Goal: Task Accomplishment & Management: Manage account settings

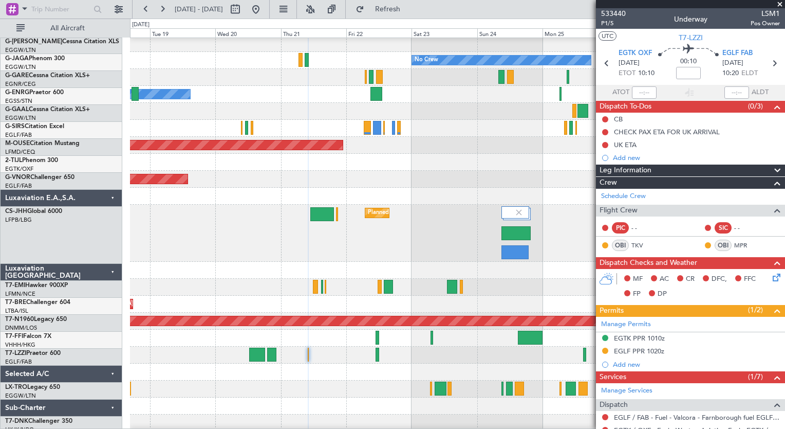
scroll to position [88, 0]
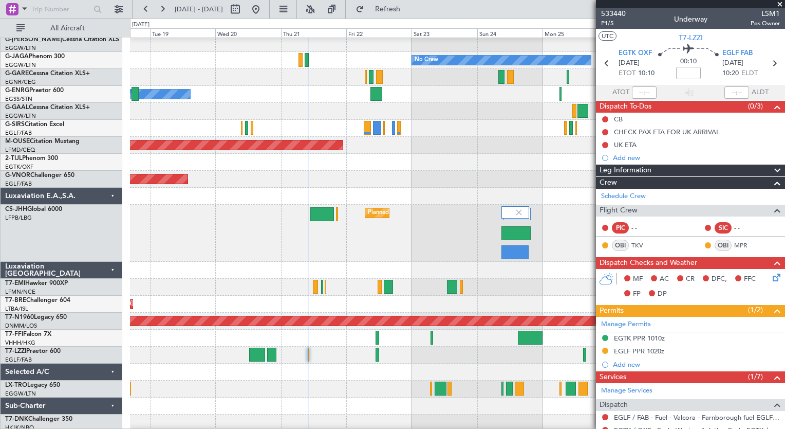
click at [162, 246] on div "Planned Maint [GEOGRAPHIC_DATA] ([GEOGRAPHIC_DATA])" at bounding box center [457, 233] width 655 height 57
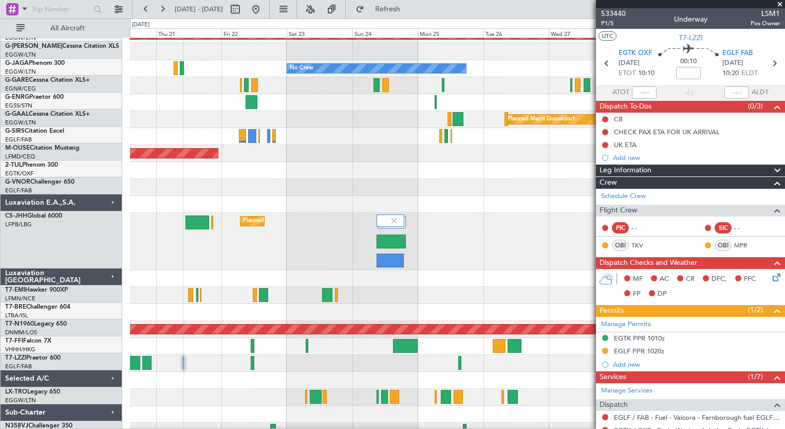
click at [293, 373] on div at bounding box center [457, 380] width 655 height 17
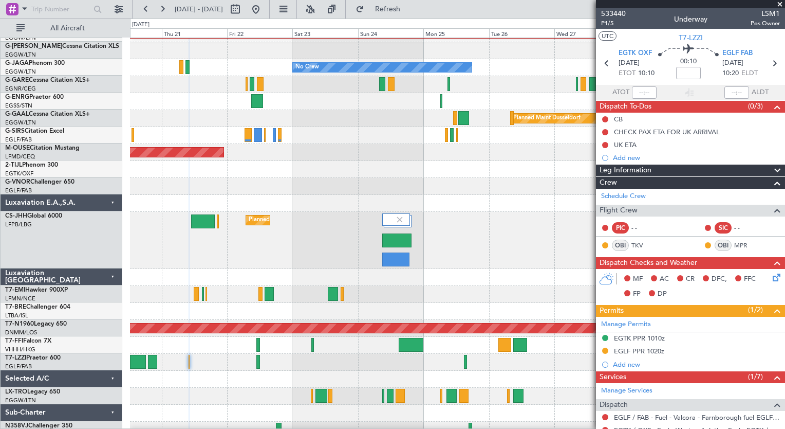
scroll to position [81, 0]
click at [609, 22] on span "P1/5" at bounding box center [613, 23] width 25 height 9
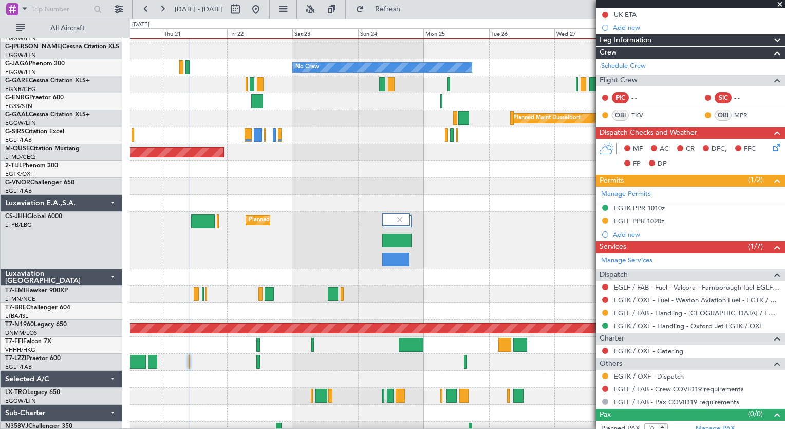
scroll to position [136, 0]
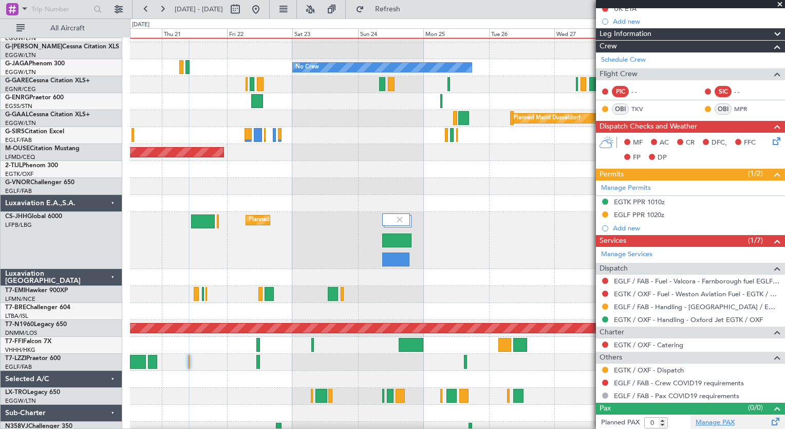
click at [716, 423] on link "Manage PAX" at bounding box center [715, 422] width 39 height 10
click at [722, 424] on link "Manage PAX" at bounding box center [715, 422] width 39 height 10
click at [707, 421] on link "Manage PAX" at bounding box center [715, 422] width 39 height 10
click at [712, 418] on link "Manage PAX" at bounding box center [715, 422] width 39 height 10
click at [405, 9] on span "Refresh" at bounding box center [388, 9] width 43 height 7
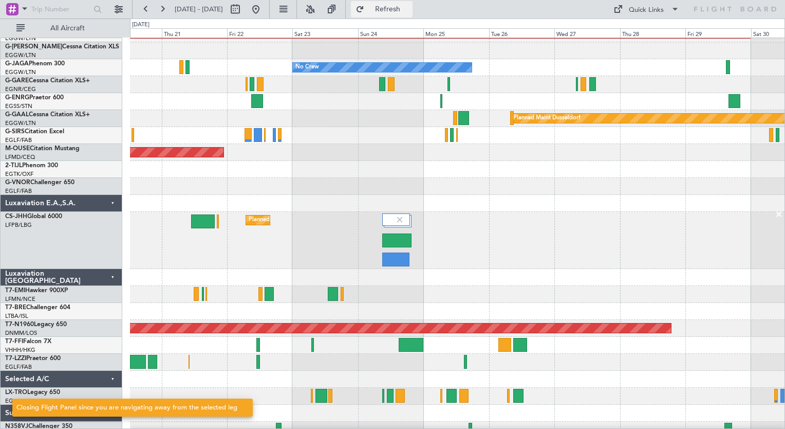
scroll to position [0, 0]
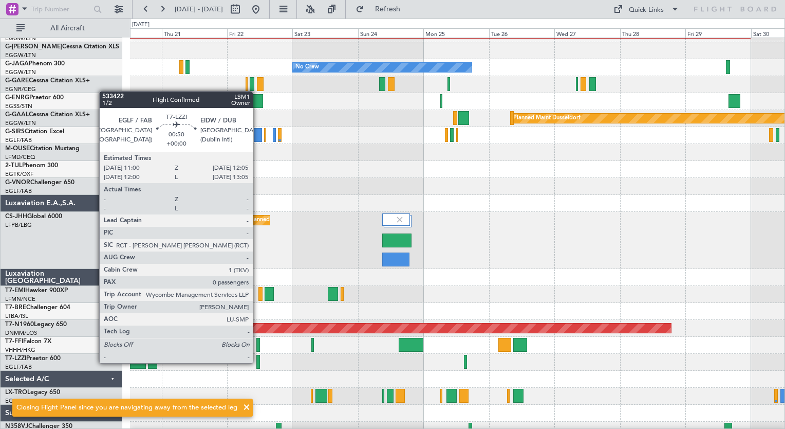
click at [258, 362] on div at bounding box center [258, 362] width 3 height 14
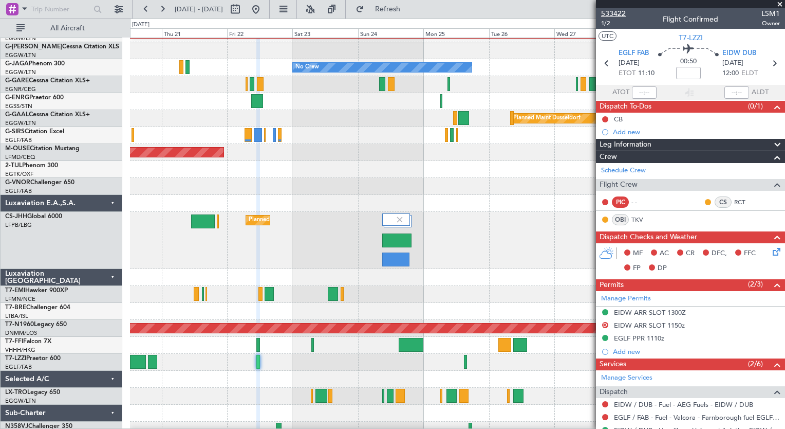
click at [613, 13] on span "533422" at bounding box center [613, 13] width 25 height 11
click at [410, 6] on span "Refresh" at bounding box center [388, 9] width 43 height 7
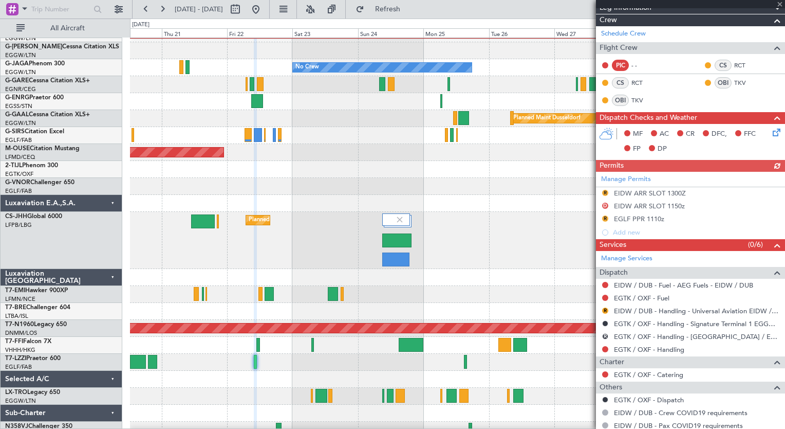
scroll to position [192, 0]
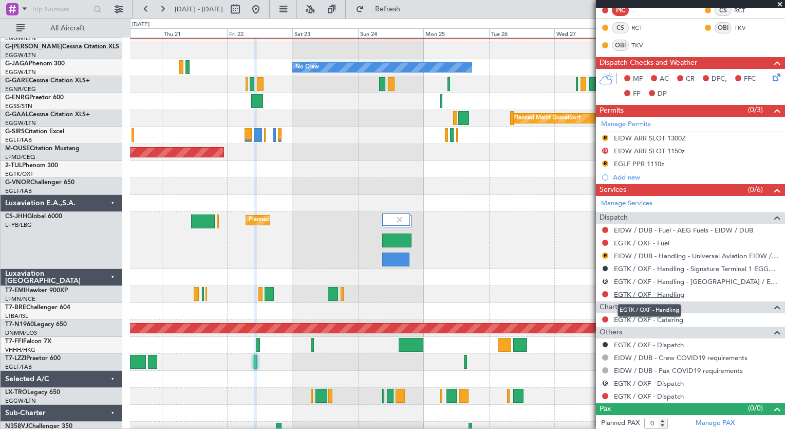
click at [666, 293] on link "EGTK / OXF - Handling" at bounding box center [649, 294] width 70 height 9
click at [409, 9] on span "Refresh" at bounding box center [388, 9] width 43 height 7
click at [656, 240] on link "EGTK / OXF - Fuel" at bounding box center [642, 243] width 56 height 9
click at [398, 10] on button "Refresh" at bounding box center [382, 9] width 62 height 16
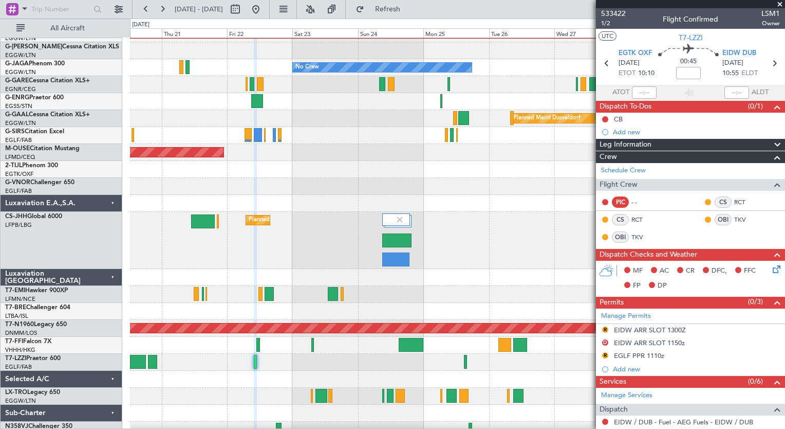
scroll to position [192, 0]
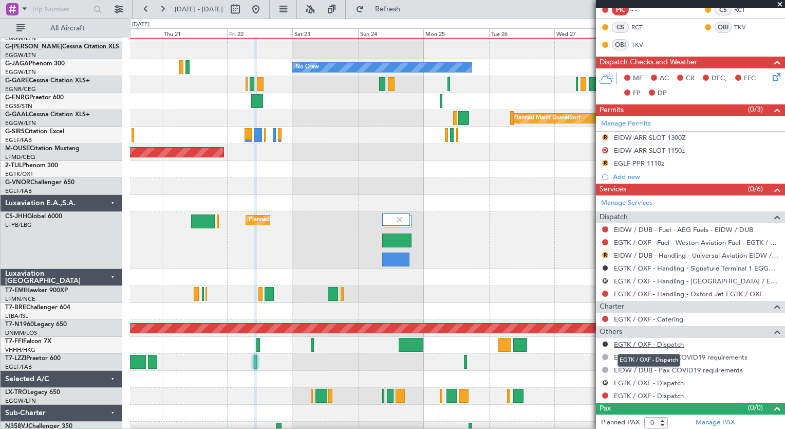
click at [672, 340] on link "EGTK / OXF - Dispatch" at bounding box center [649, 344] width 70 height 9
click at [410, 7] on span "Refresh" at bounding box center [388, 9] width 43 height 7
click at [665, 395] on link "EGTK / OXF - Dispatch" at bounding box center [649, 395] width 70 height 9
click at [410, 6] on span "Refresh" at bounding box center [388, 9] width 43 height 7
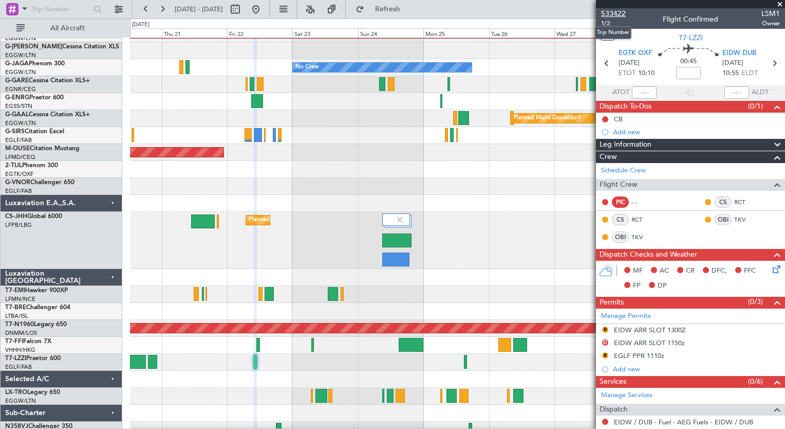
click at [613, 11] on span "533422" at bounding box center [613, 13] width 25 height 11
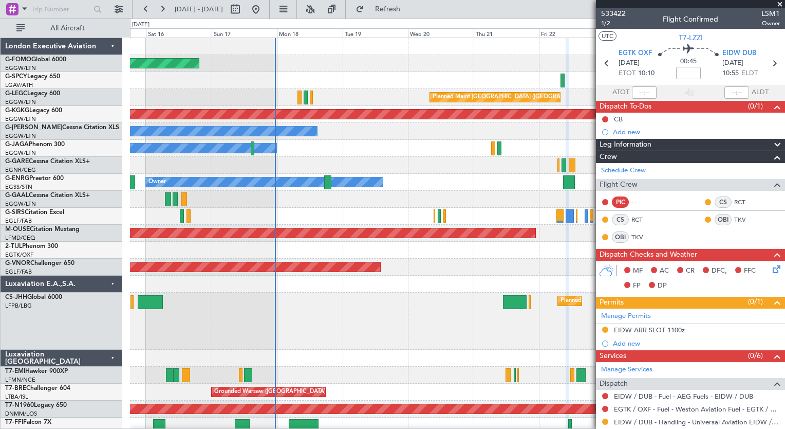
click at [533, 428] on html "[DATE] - [DATE] Refresh Quick Links All Aircraft Planned Maint Windsor Locks ([…" at bounding box center [392, 214] width 785 height 429
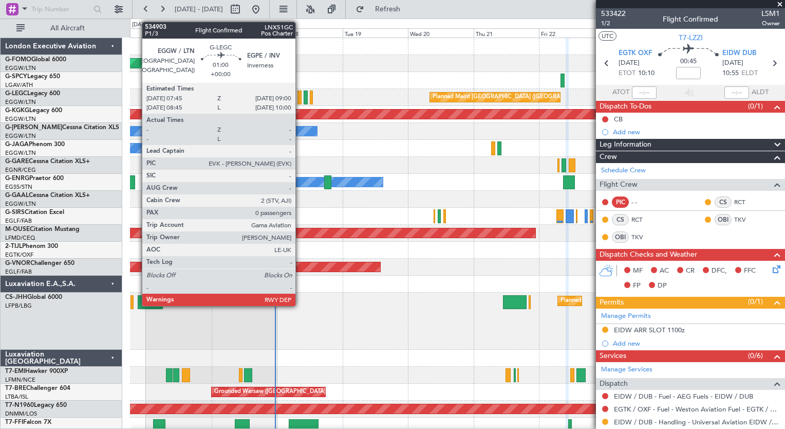
click at [300, 96] on div at bounding box center [300, 97] width 4 height 14
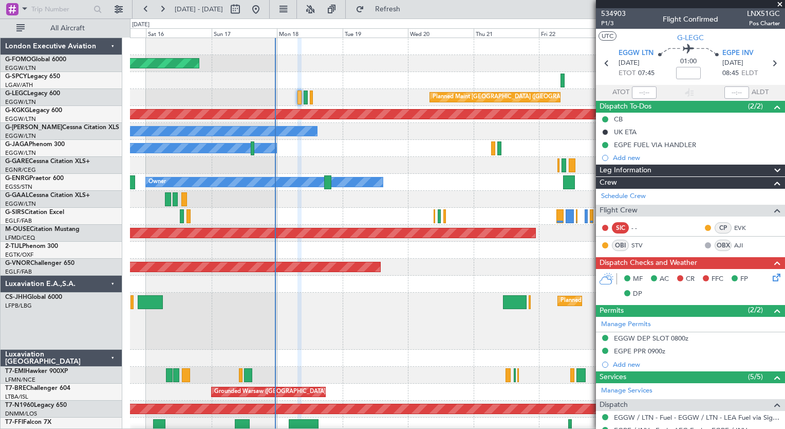
click at [771, 277] on icon at bounding box center [775, 275] width 8 height 8
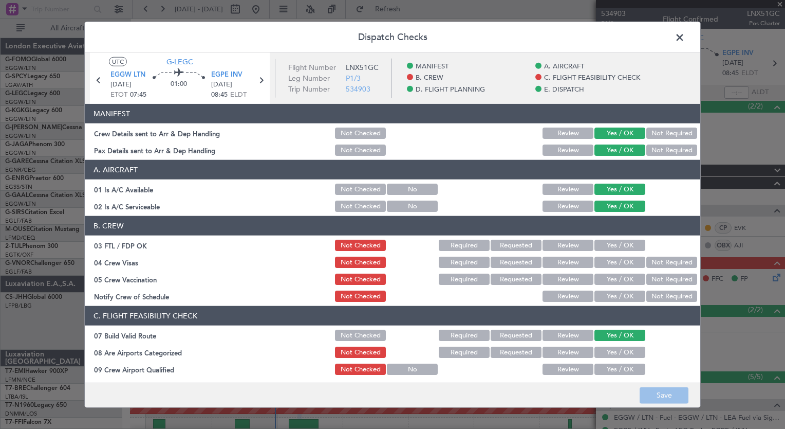
click at [602, 250] on button "Yes / OK" at bounding box center [620, 245] width 51 height 11
click at [659, 266] on button "Not Required" at bounding box center [672, 262] width 51 height 11
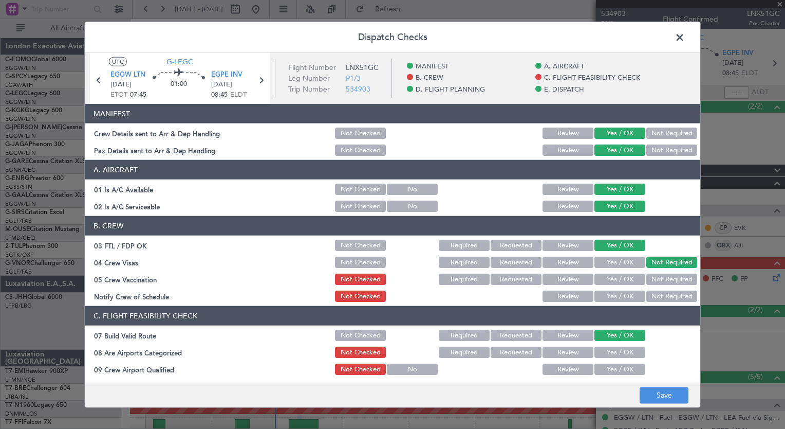
click at [660, 283] on button "Not Required" at bounding box center [672, 278] width 51 height 11
click at [628, 302] on div "Yes / OK" at bounding box center [619, 296] width 52 height 14
click at [624, 296] on button "Yes / OK" at bounding box center [620, 295] width 51 height 11
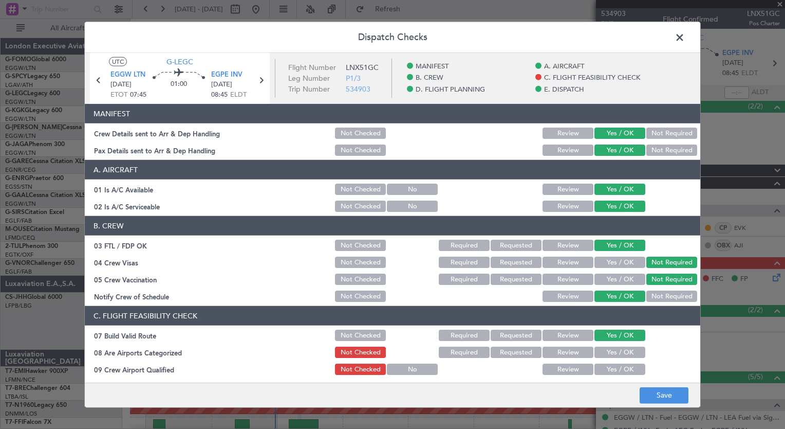
click at [613, 353] on button "Yes / OK" at bounding box center [620, 351] width 51 height 11
click at [613, 367] on button "Yes / OK" at bounding box center [620, 368] width 51 height 11
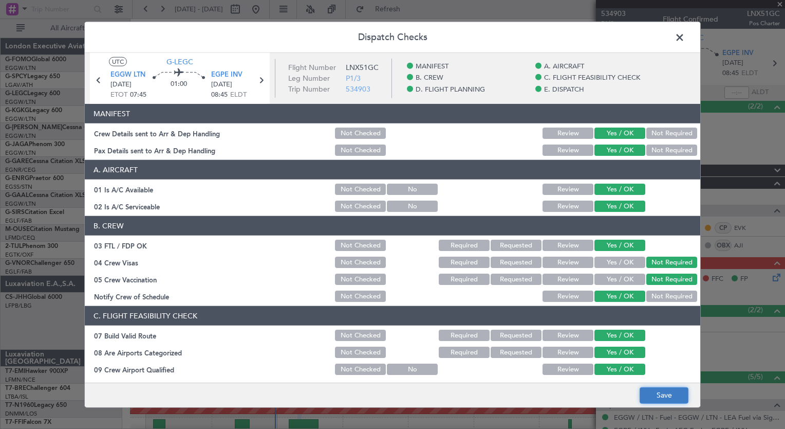
click at [661, 388] on button "Save" at bounding box center [664, 395] width 49 height 16
click at [685, 40] on span at bounding box center [685, 40] width 0 height 21
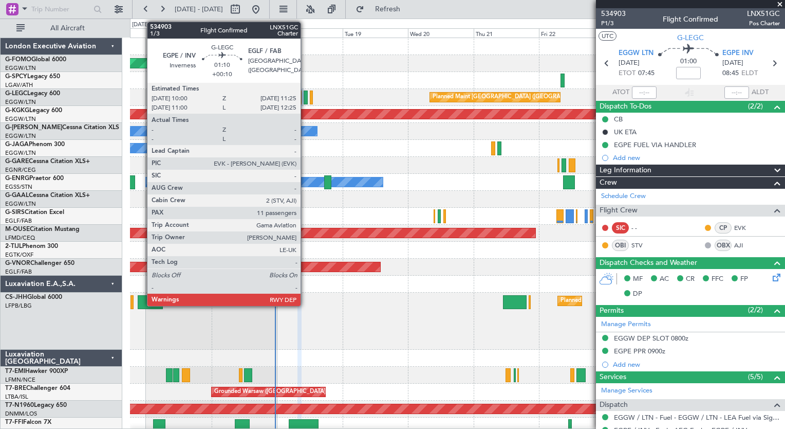
click at [305, 96] on div at bounding box center [306, 97] width 4 height 14
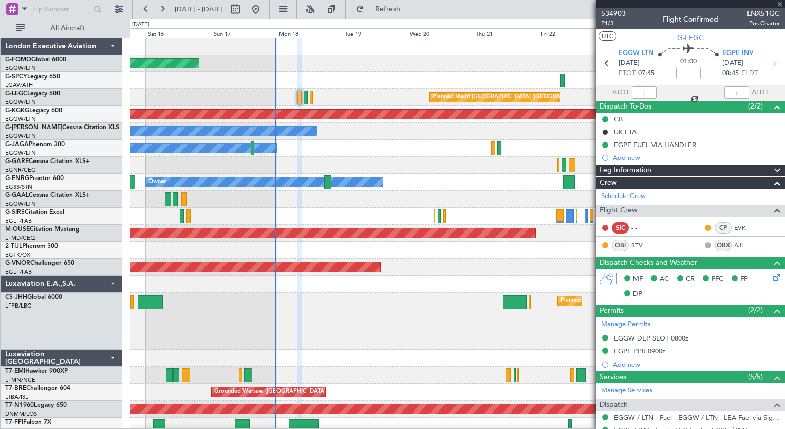
type input "+00:10"
type input "11"
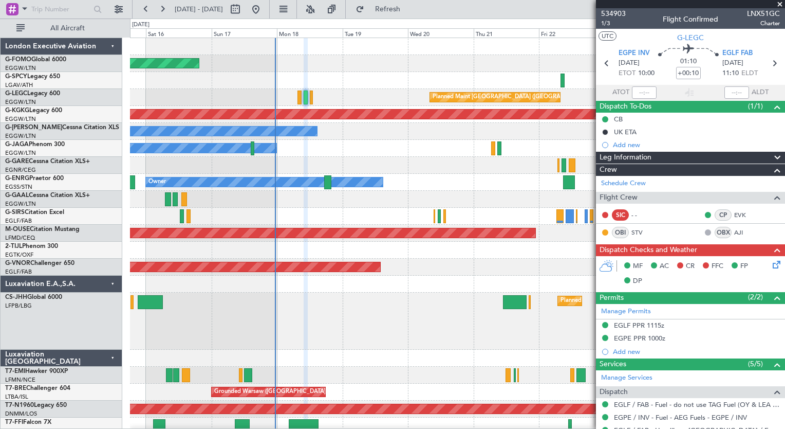
click at [763, 266] on div "MF AC CR FFC FP DP" at bounding box center [695, 274] width 151 height 30
click at [771, 260] on icon at bounding box center [775, 263] width 8 height 8
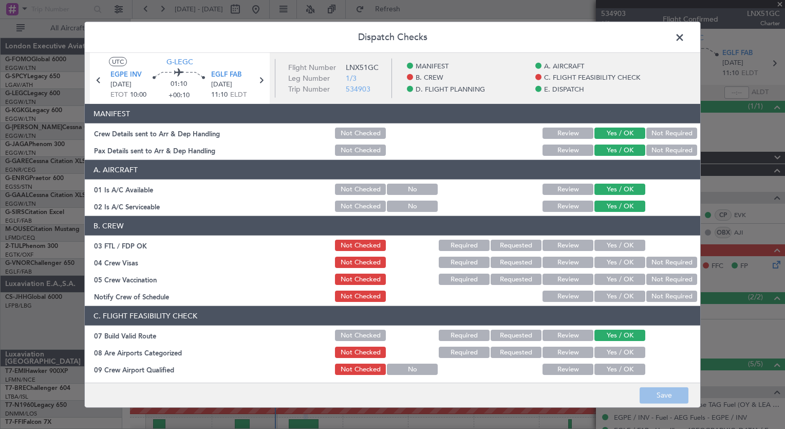
click at [612, 246] on button "Yes / OK" at bounding box center [620, 245] width 51 height 11
click at [658, 265] on button "Not Required" at bounding box center [672, 262] width 51 height 11
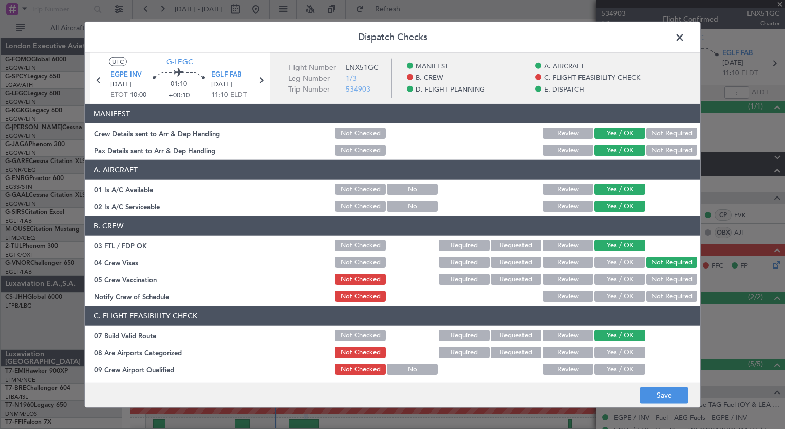
click at [656, 273] on button "Not Required" at bounding box center [672, 278] width 51 height 11
click at [605, 292] on button "Yes / OK" at bounding box center [620, 295] width 51 height 11
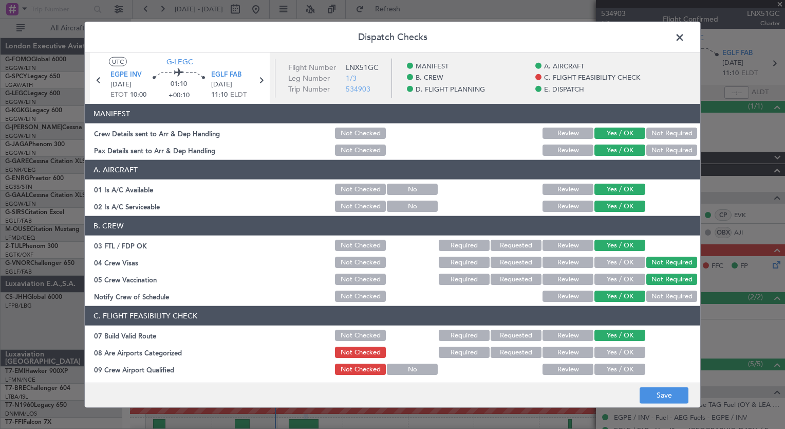
click at [601, 351] on button "Yes / OK" at bounding box center [620, 351] width 51 height 11
click at [597, 365] on button "Yes / OK" at bounding box center [620, 368] width 51 height 11
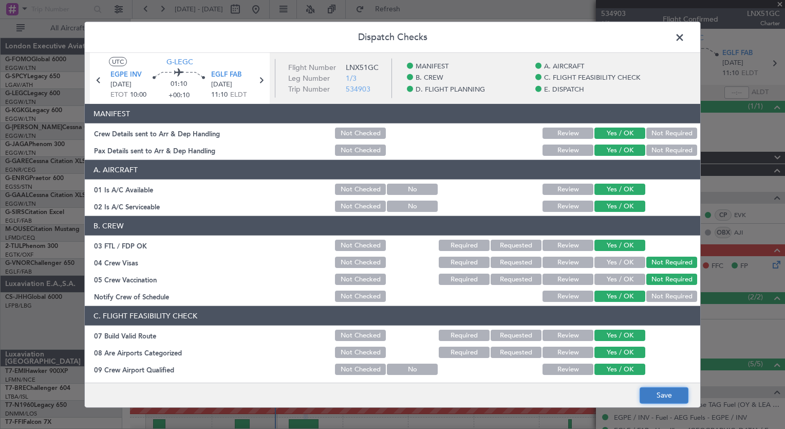
click at [667, 395] on button "Save" at bounding box center [664, 395] width 49 height 16
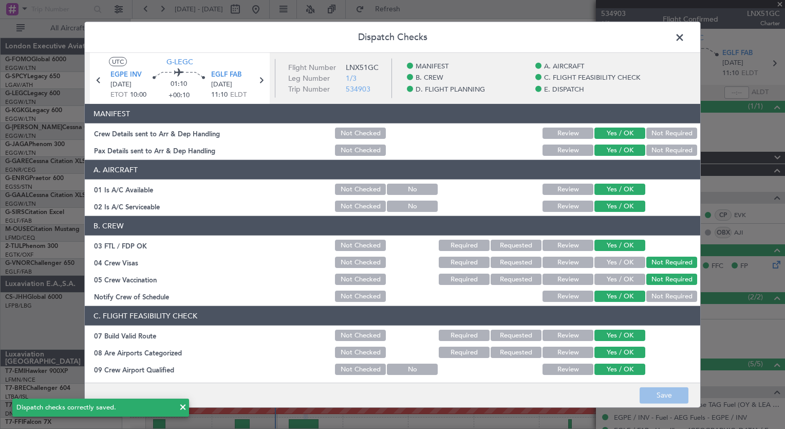
click at [685, 40] on span at bounding box center [685, 40] width 0 height 21
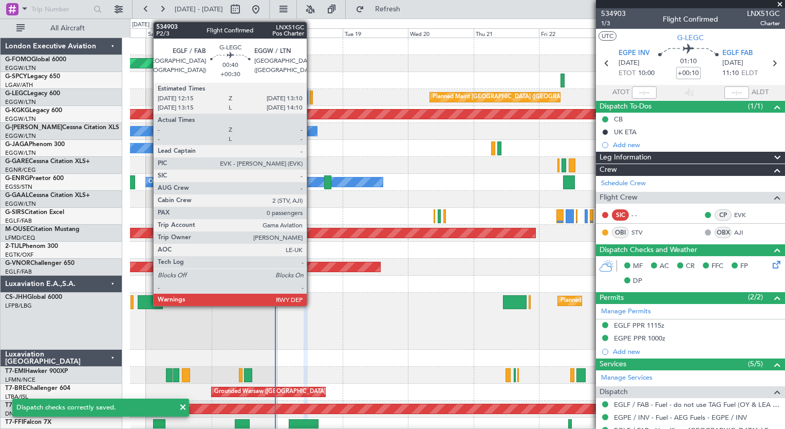
click at [312, 102] on div at bounding box center [311, 97] width 3 height 14
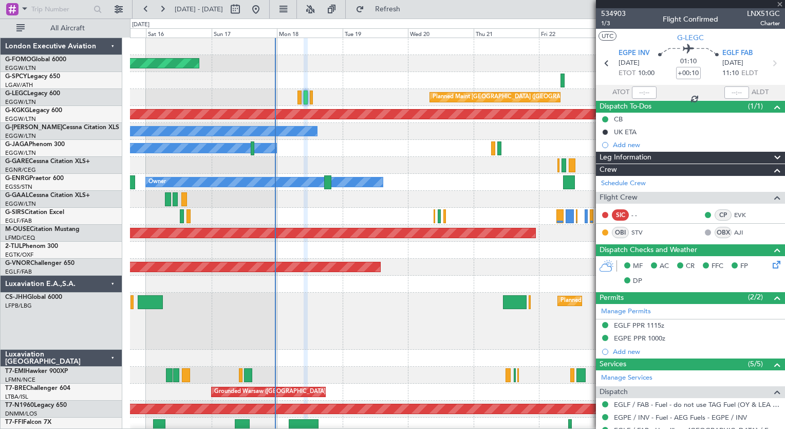
type input "+00:30"
type input "0"
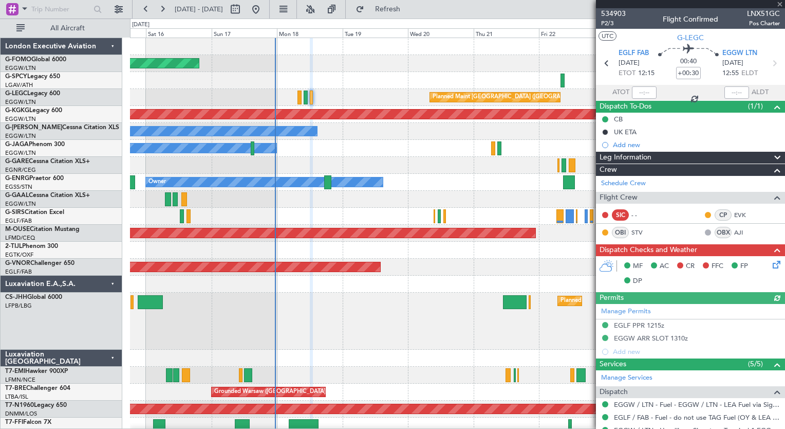
click at [771, 262] on icon at bounding box center [775, 263] width 8 height 8
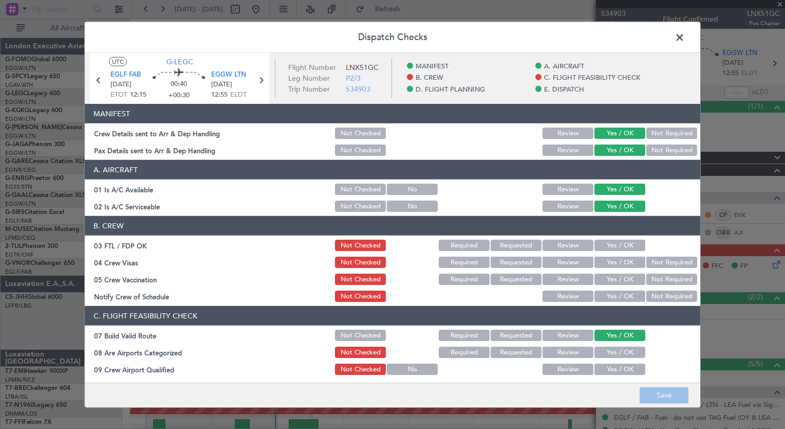
click at [609, 242] on button "Yes / OK" at bounding box center [620, 245] width 51 height 11
click at [647, 262] on button "Not Required" at bounding box center [672, 262] width 51 height 11
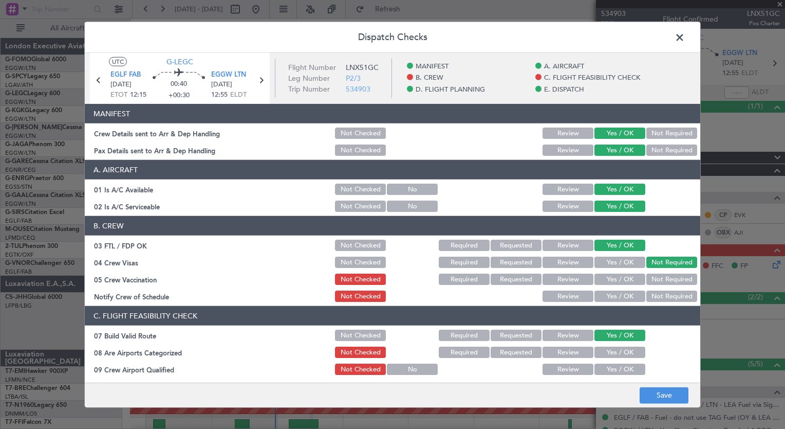
click at [648, 273] on button "Not Required" at bounding box center [672, 278] width 51 height 11
click at [627, 294] on button "Yes / OK" at bounding box center [620, 295] width 51 height 11
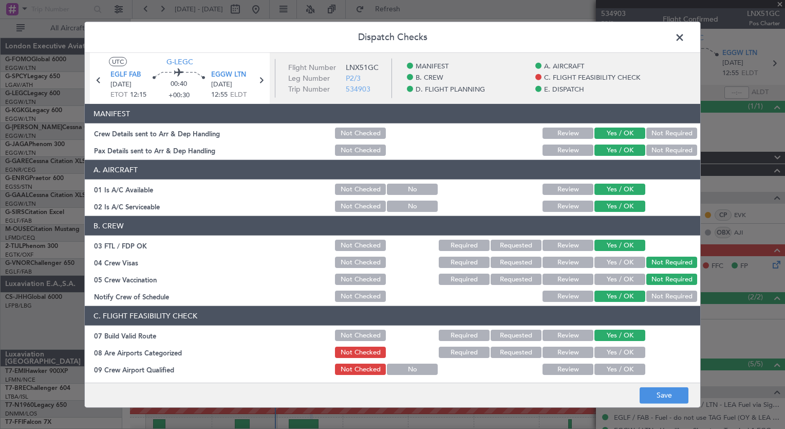
click at [609, 351] on button "Yes / OK" at bounding box center [620, 351] width 51 height 11
click at [606, 363] on button "Yes / OK" at bounding box center [620, 368] width 51 height 11
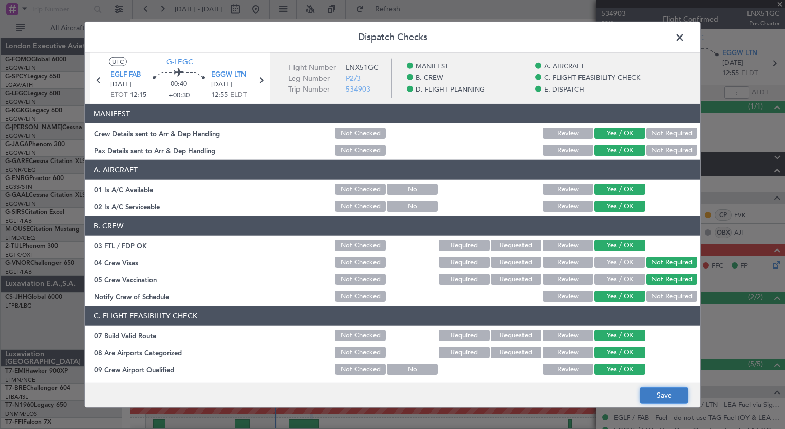
click at [654, 395] on button "Save" at bounding box center [664, 395] width 49 height 16
click at [685, 36] on span at bounding box center [685, 40] width 0 height 21
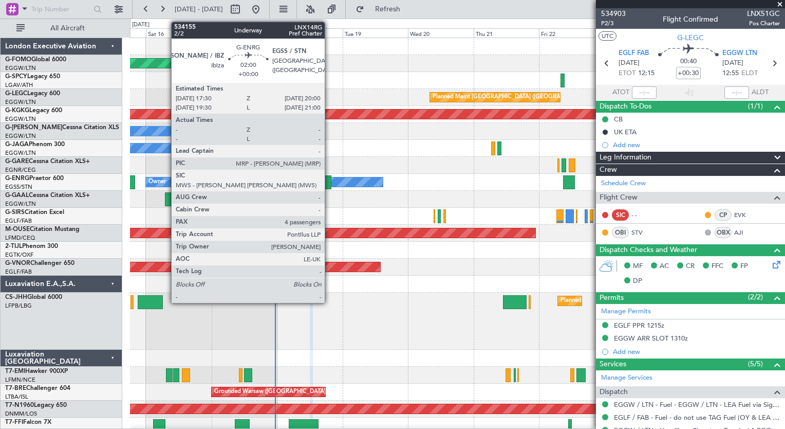
click at [330, 183] on div at bounding box center [327, 182] width 7 height 14
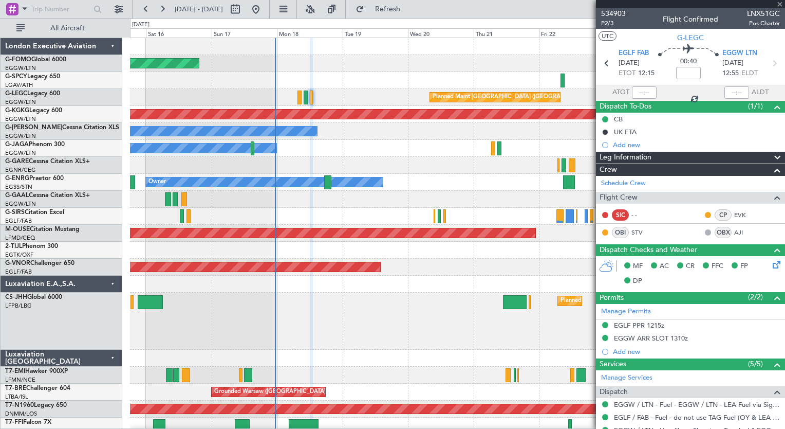
type input "4"
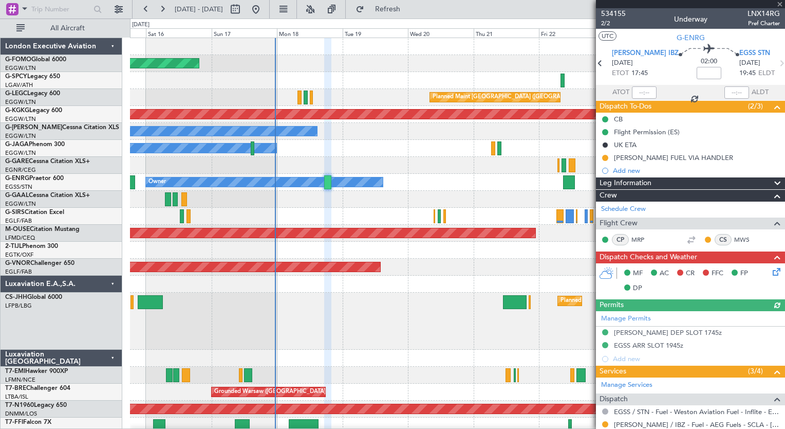
click at [771, 272] on icon at bounding box center [775, 270] width 8 height 8
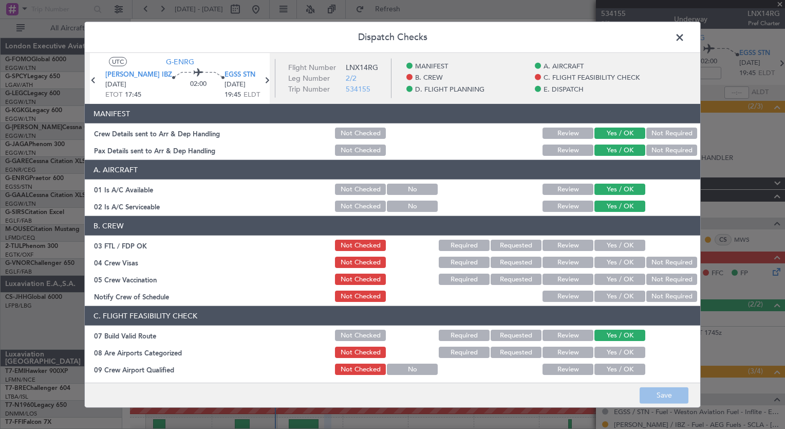
click at [605, 248] on button "Yes / OK" at bounding box center [620, 245] width 51 height 11
click at [662, 258] on button "Not Required" at bounding box center [672, 262] width 51 height 11
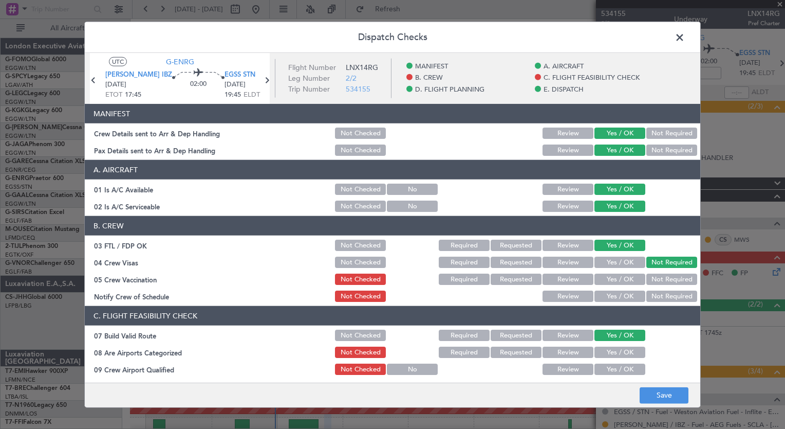
click at [659, 276] on button "Not Required" at bounding box center [672, 278] width 51 height 11
click at [623, 297] on button "Yes / OK" at bounding box center [620, 295] width 51 height 11
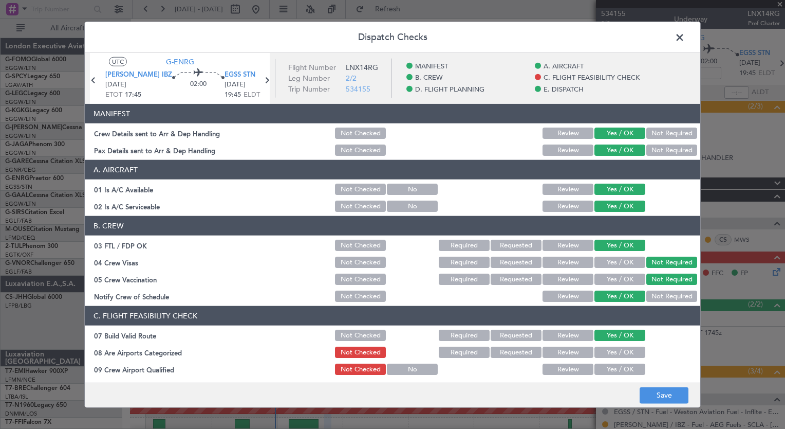
click at [601, 353] on button "Yes / OK" at bounding box center [620, 351] width 51 height 11
click at [601, 366] on button "Yes / OK" at bounding box center [620, 368] width 51 height 11
click at [662, 386] on footer "Save" at bounding box center [393, 394] width 616 height 25
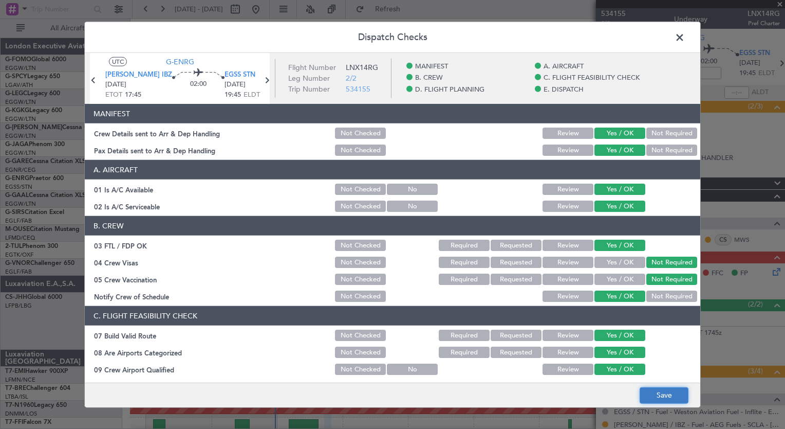
click at [660, 390] on button "Save" at bounding box center [664, 395] width 49 height 16
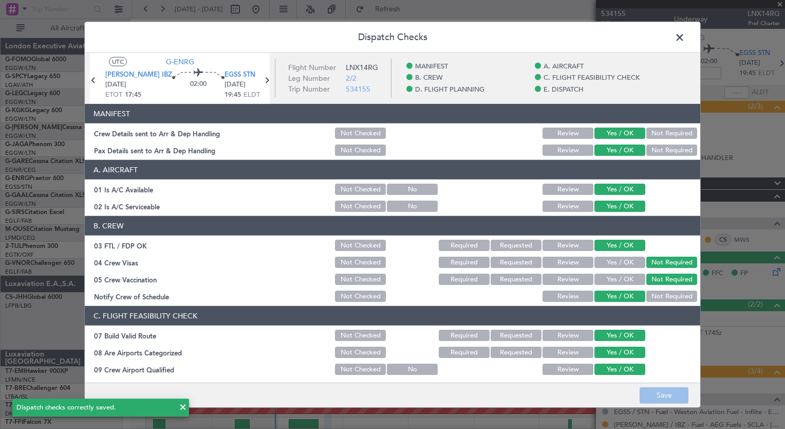
click at [685, 41] on span at bounding box center [685, 40] width 0 height 21
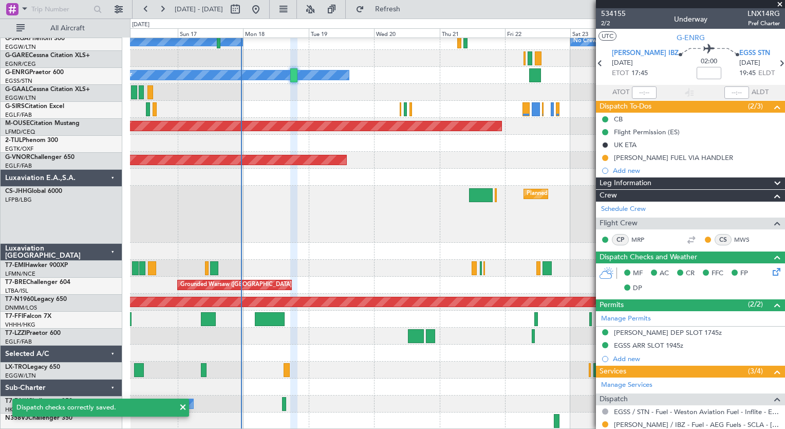
scroll to position [107, 0]
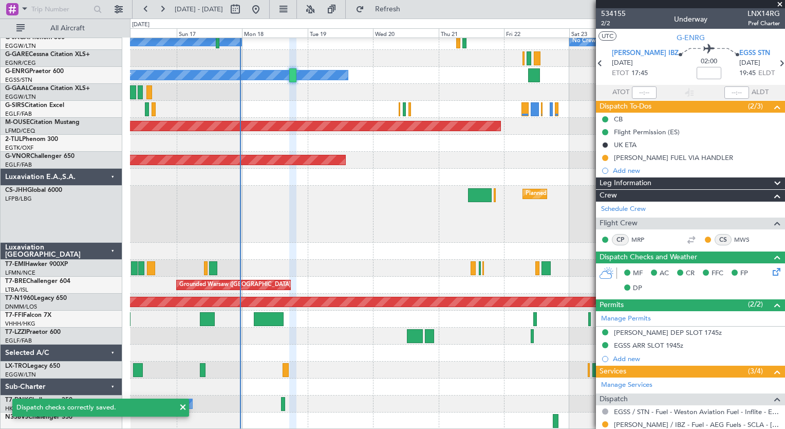
click at [276, 168] on div "Owner Owner No Crew Owner Planned Maint [GEOGRAPHIC_DATA] ([GEOGRAPHIC_DATA]) P…" at bounding box center [457, 180] width 655 height 498
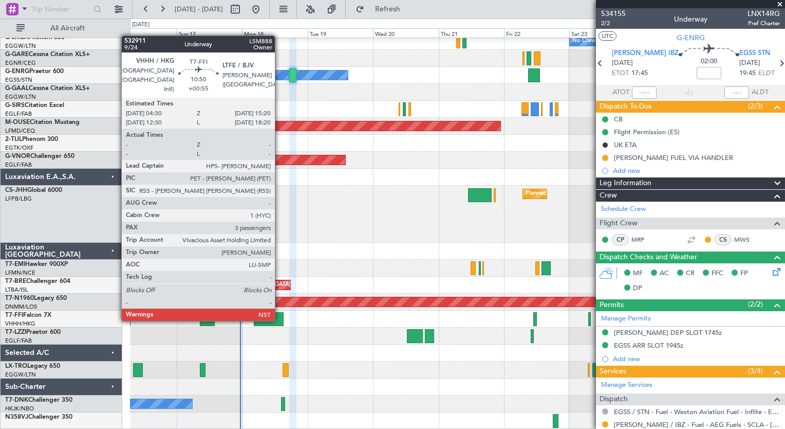
click at [280, 320] on div at bounding box center [269, 319] width 30 height 14
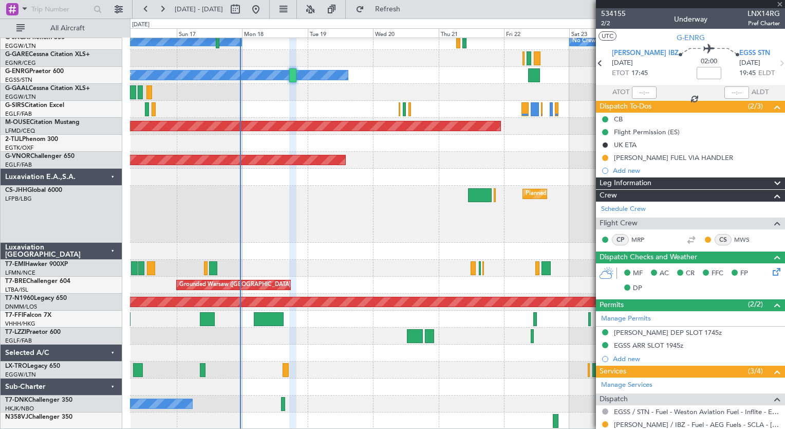
type input "+00:55"
type input "3"
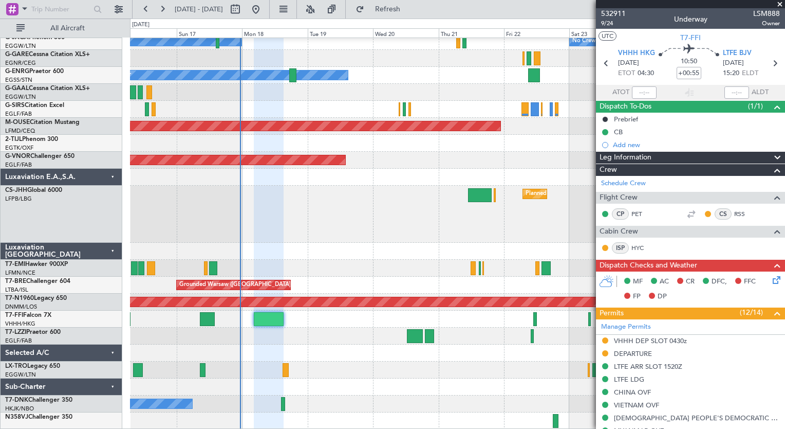
click at [771, 282] on icon at bounding box center [775, 278] width 8 height 8
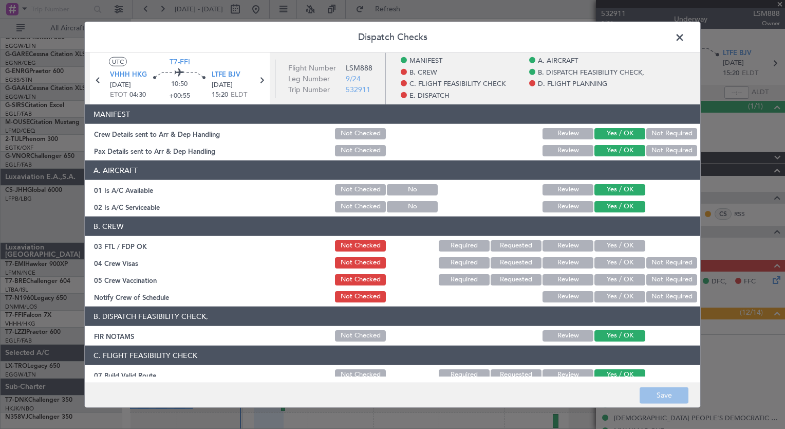
click at [685, 35] on span at bounding box center [685, 40] width 0 height 21
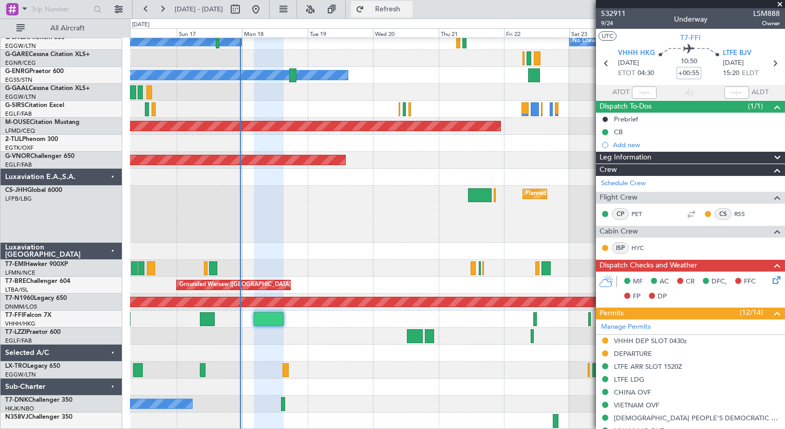
click at [413, 3] on button "Refresh" at bounding box center [382, 9] width 62 height 16
click at [771, 281] on icon at bounding box center [775, 278] width 8 height 8
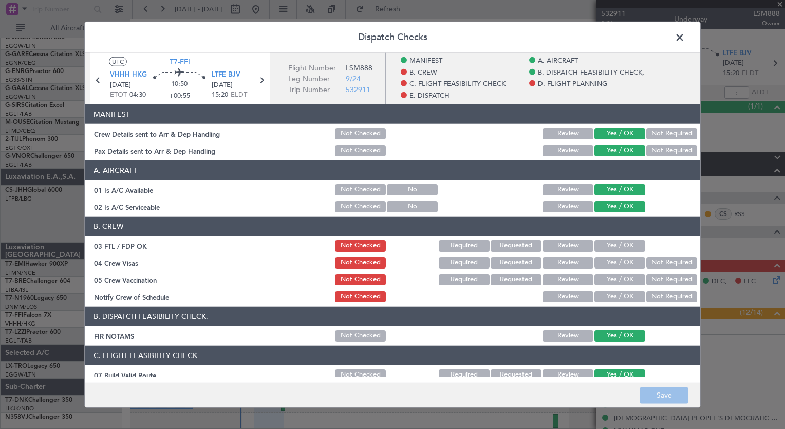
click at [685, 37] on span at bounding box center [685, 40] width 0 height 21
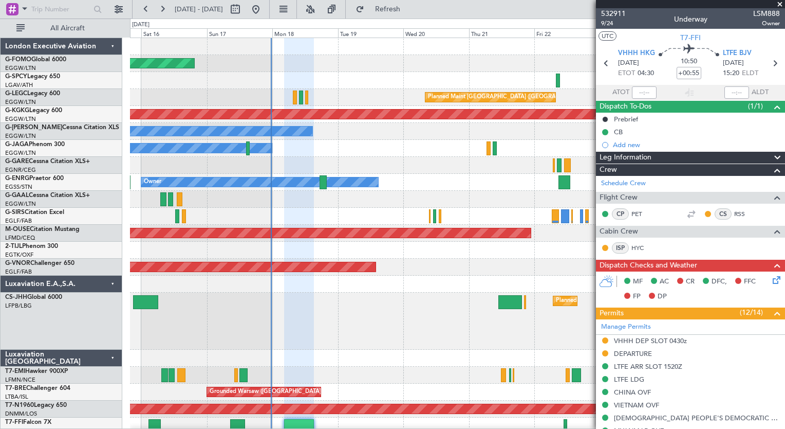
scroll to position [0, 0]
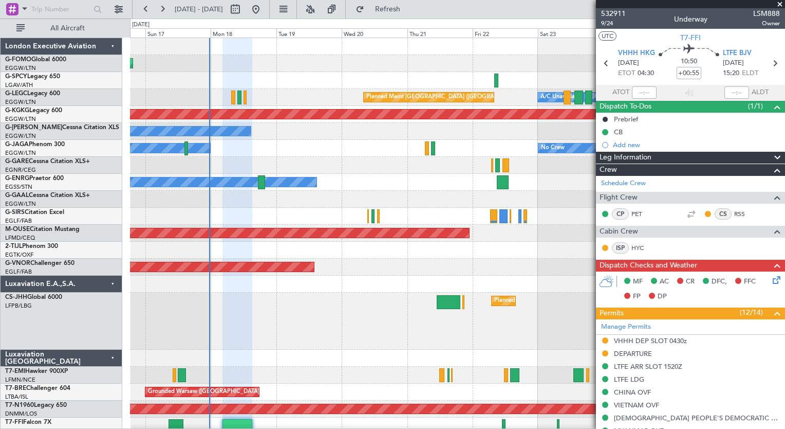
click at [308, 355] on div "Planned Maint Windsor Locks ([PERSON_NAME] Intl) A/C Unavailable [GEOGRAPHIC_DA…" at bounding box center [457, 287] width 655 height 498
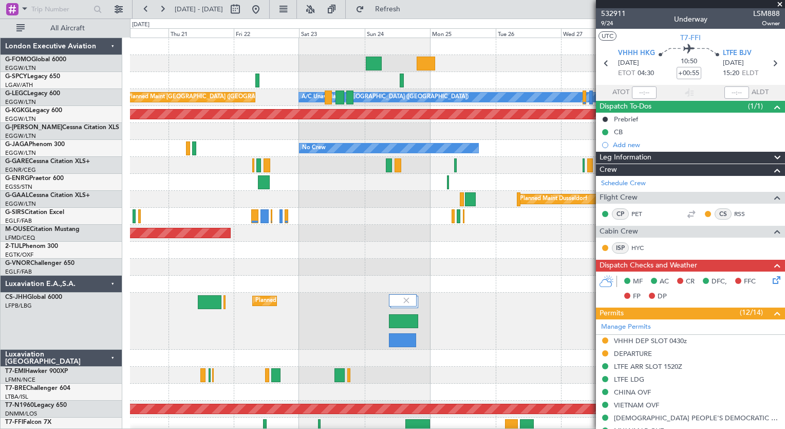
click at [164, 375] on div "A/C Unavailable [GEOGRAPHIC_DATA] ([GEOGRAPHIC_DATA]) Planned Maint [GEOGRAPHIC…" at bounding box center [457, 287] width 655 height 498
